Goal: Information Seeking & Learning: Learn about a topic

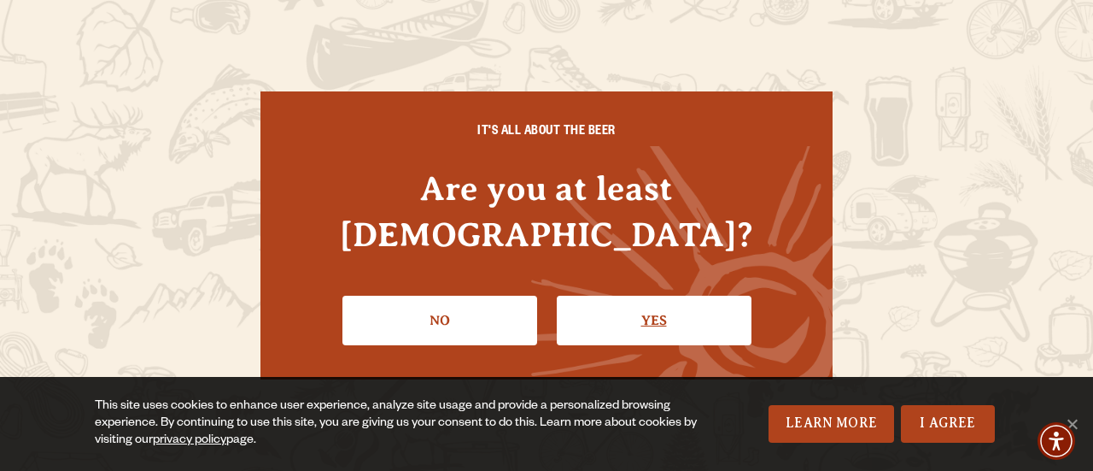
click at [617, 295] on link "Yes" at bounding box center [654, 320] width 195 height 50
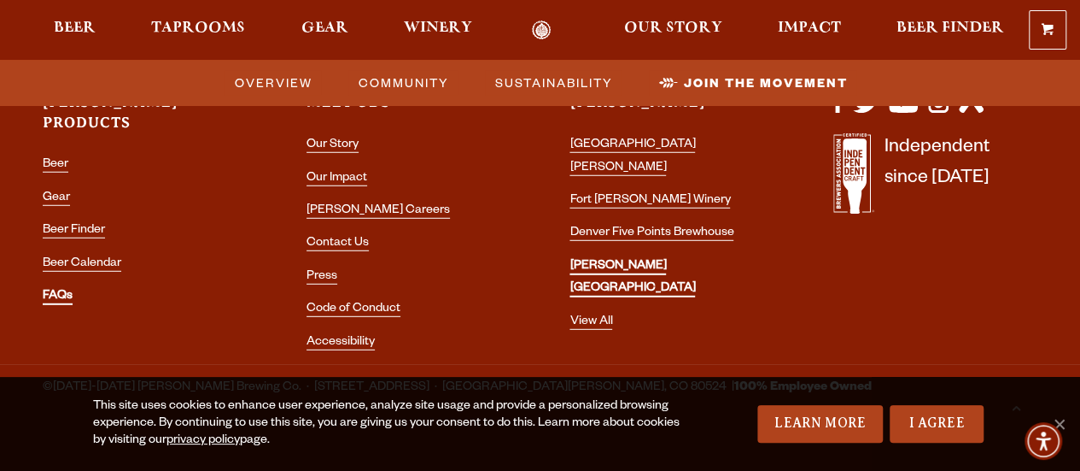
scroll to position [5438, 0]
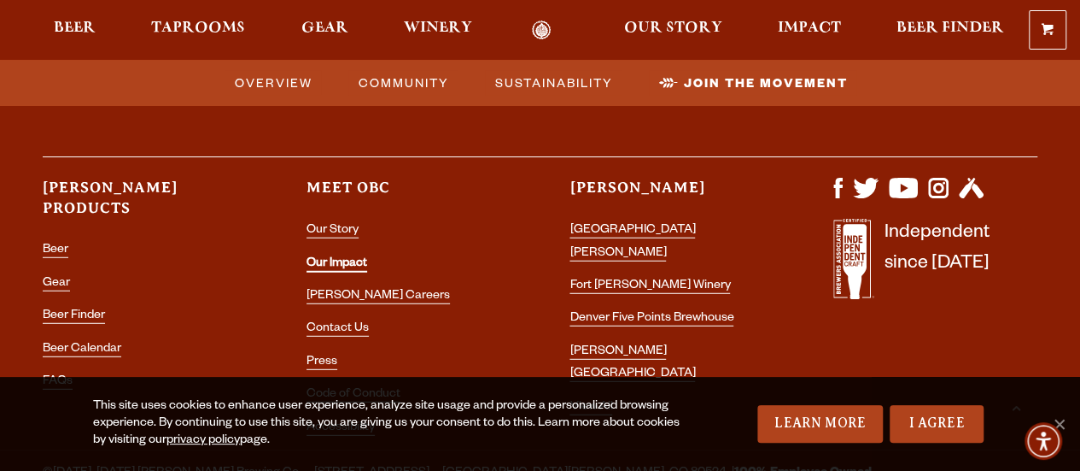
click at [348, 257] on link "Our Impact" at bounding box center [337, 264] width 61 height 15
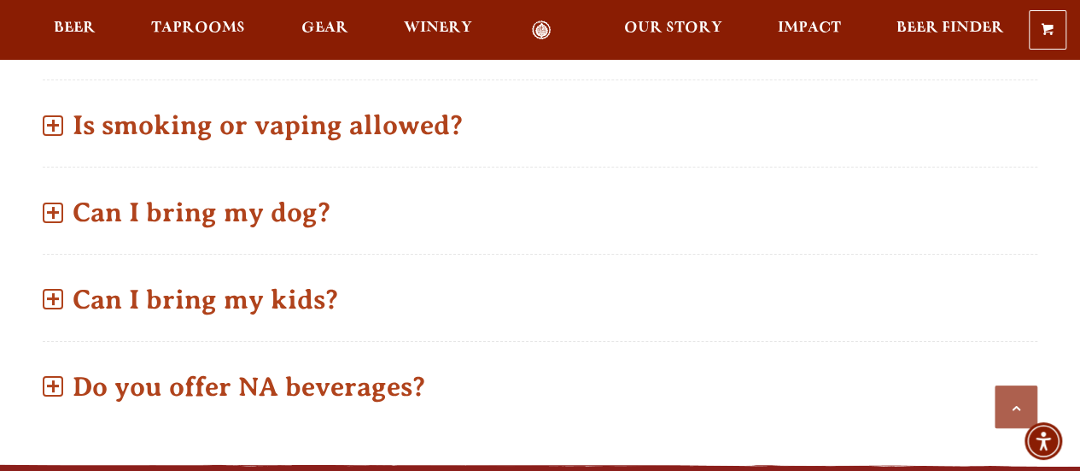
scroll to position [1281, 0]
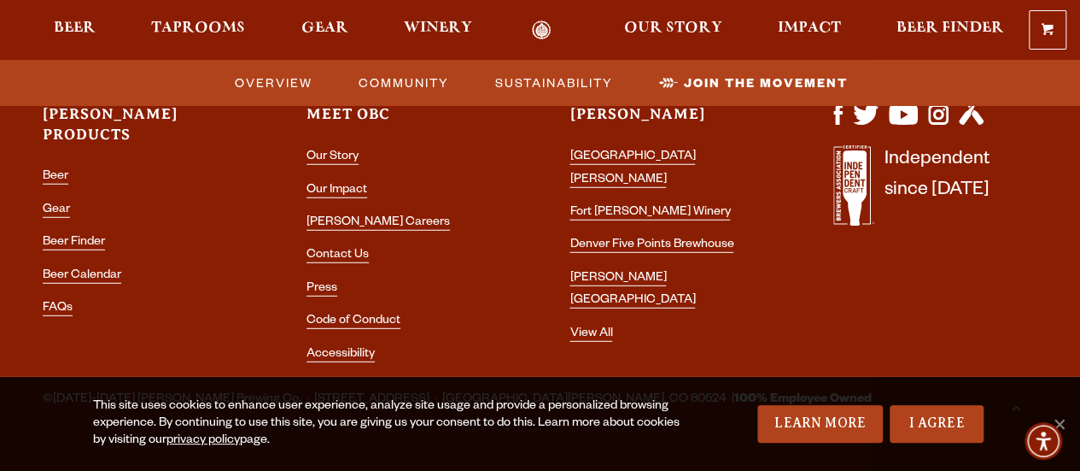
scroll to position [5524, 0]
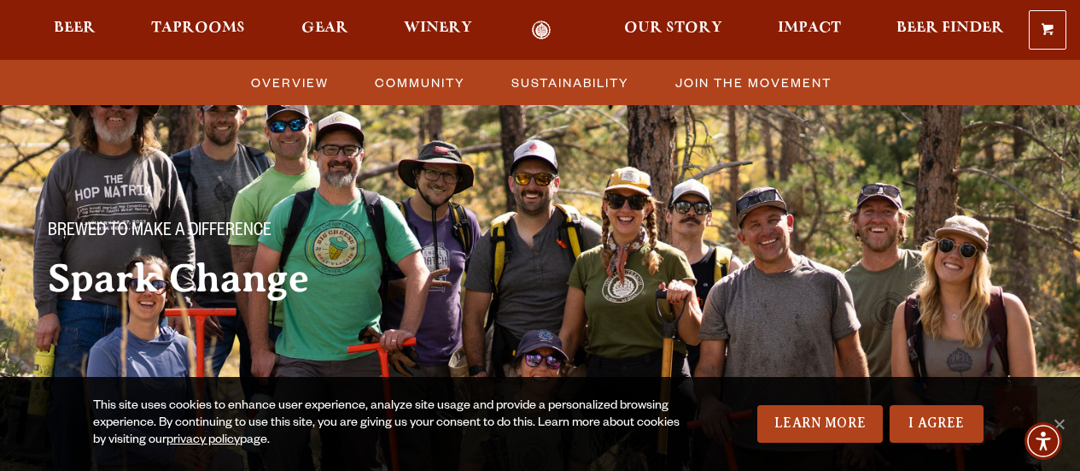
scroll to position [5524, 0]
